Goal: Find specific page/section

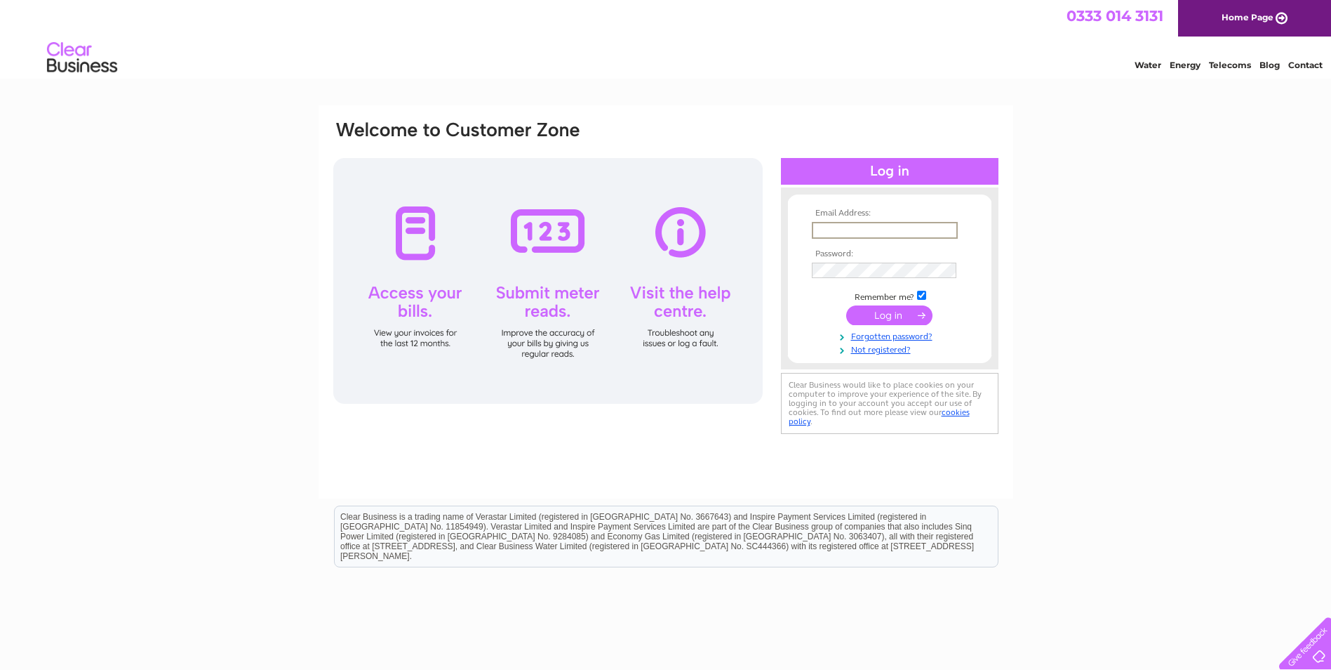
click at [920, 229] on input "text" at bounding box center [885, 230] width 146 height 17
type input "sthom@ritsonsca.com"
click at [896, 312] on input "submit" at bounding box center [889, 314] width 86 height 20
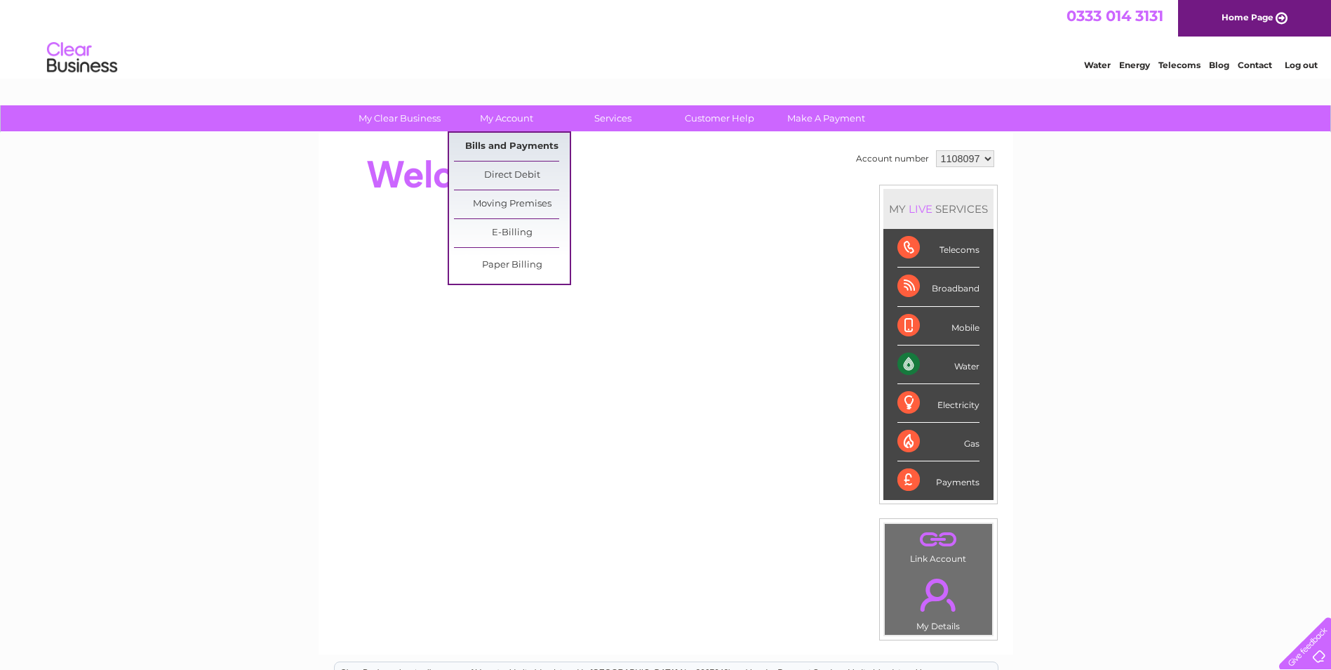
click at [504, 142] on link "Bills and Payments" at bounding box center [512, 147] width 116 height 28
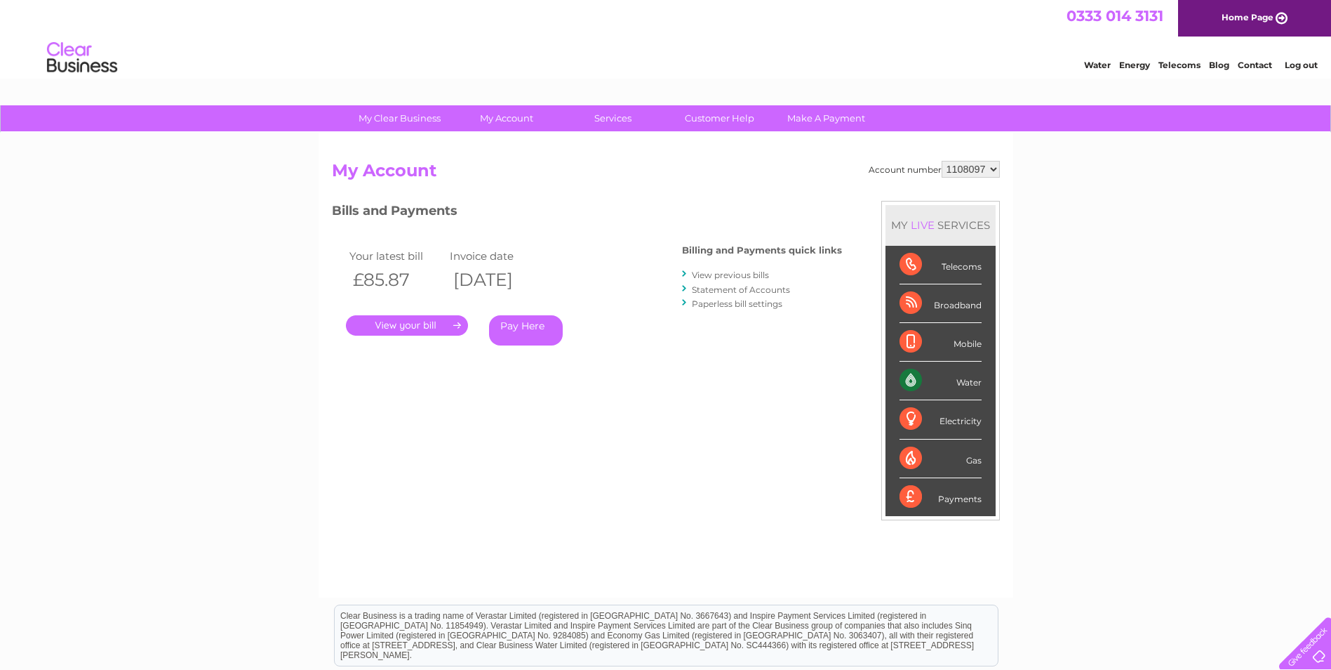
click at [413, 326] on link "." at bounding box center [407, 325] width 122 height 20
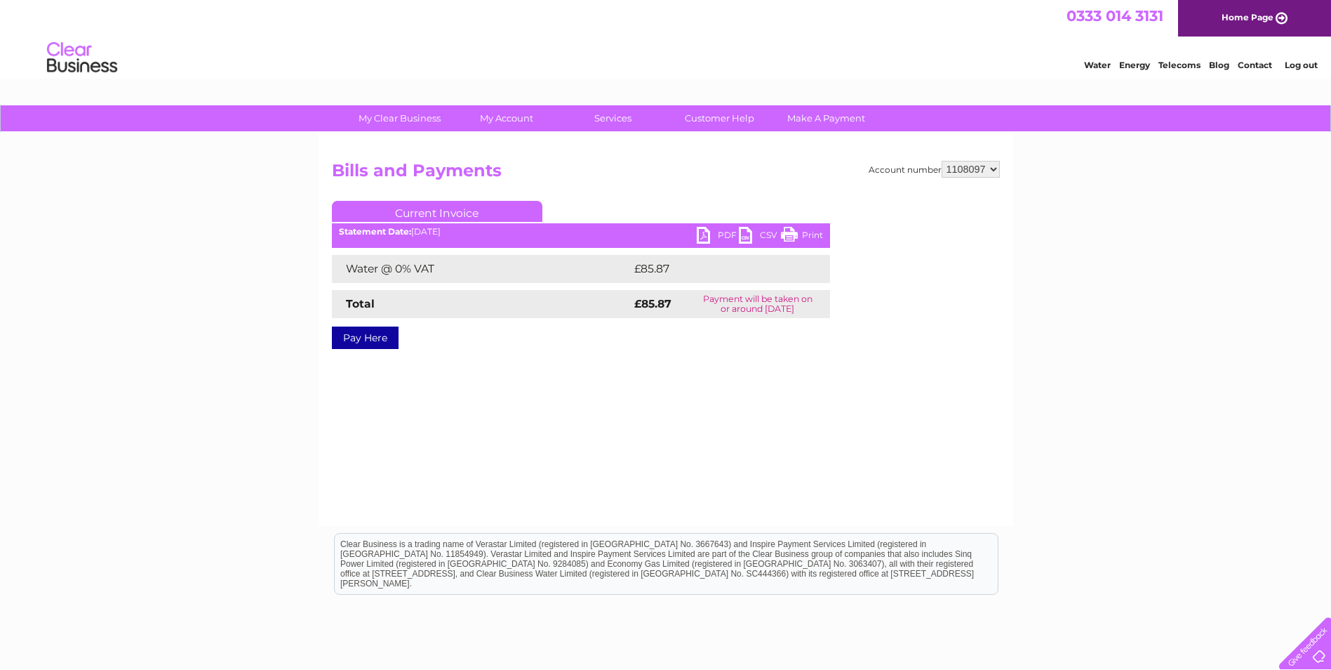
click at [716, 232] on link "PDF" at bounding box center [718, 237] width 42 height 20
